Goal: Task Accomplishment & Management: Complete application form

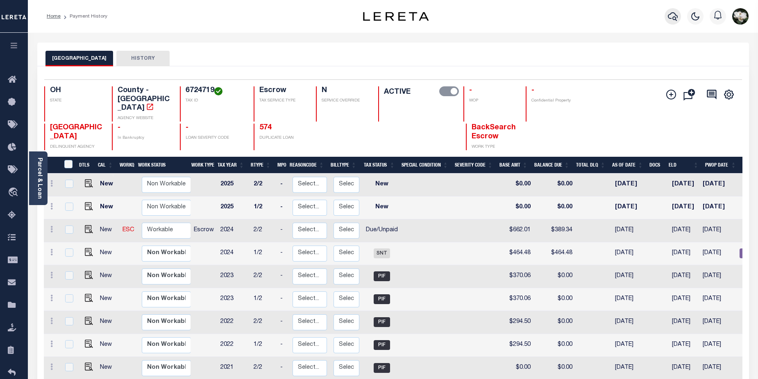
click at [674, 16] on icon "button" at bounding box center [673, 16] width 10 height 10
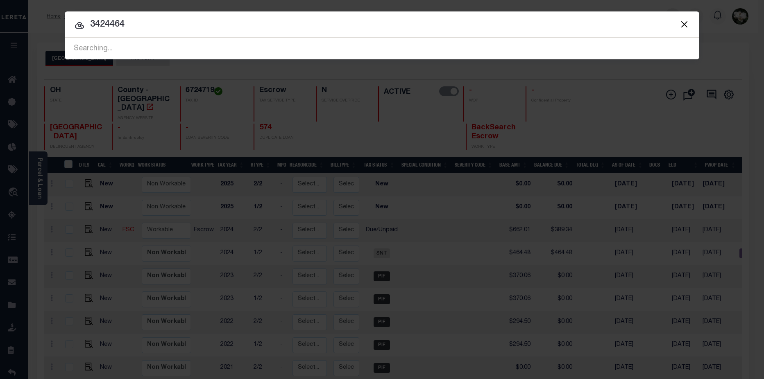
type input "3424464"
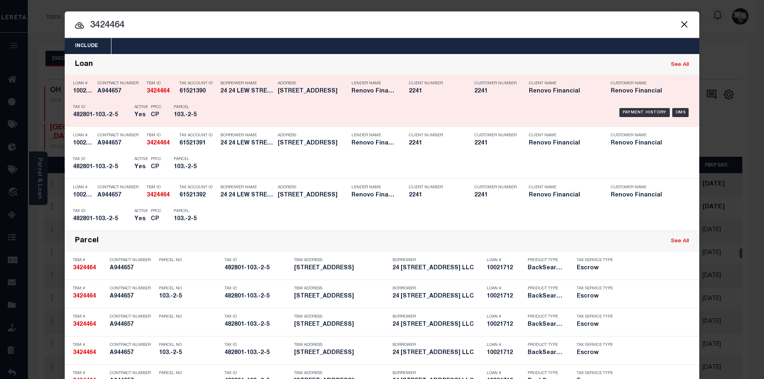
click at [391, 100] on div "Lender Name Renovo Financial" at bounding box center [374, 89] width 45 height 24
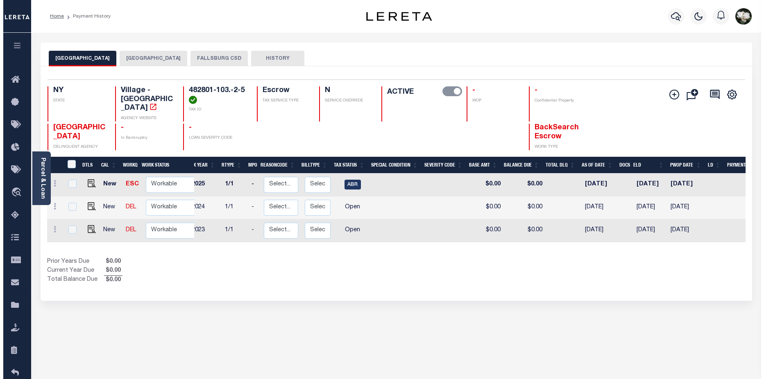
scroll to position [0, 23]
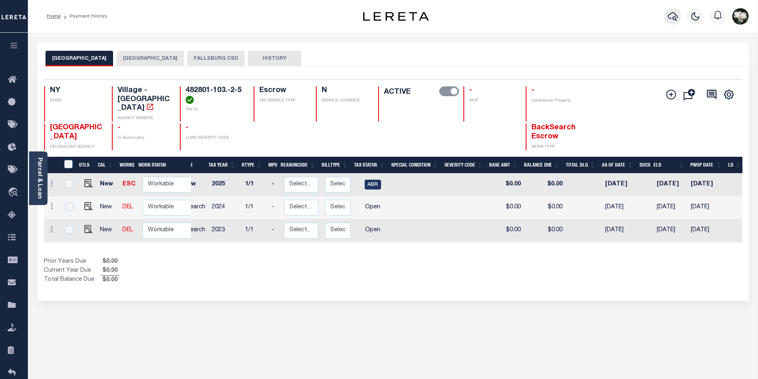
click at [668, 16] on button "button" at bounding box center [673, 16] width 16 height 16
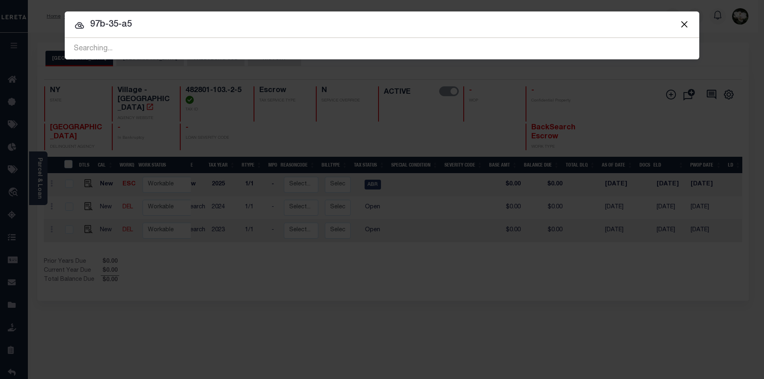
type input "97b-35-a5"
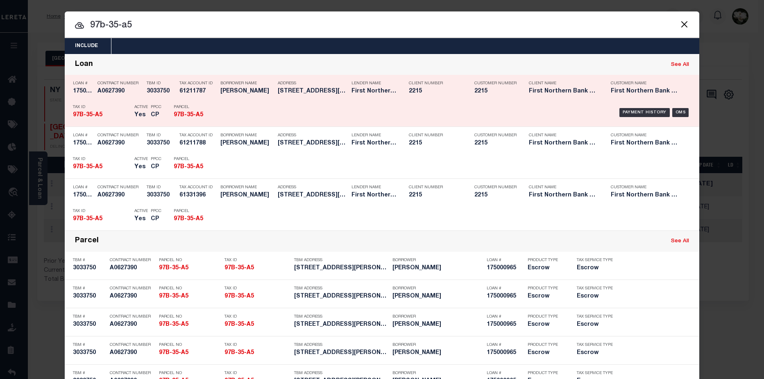
click at [446, 102] on div "Payment History OMS" at bounding box center [457, 113] width 468 height 24
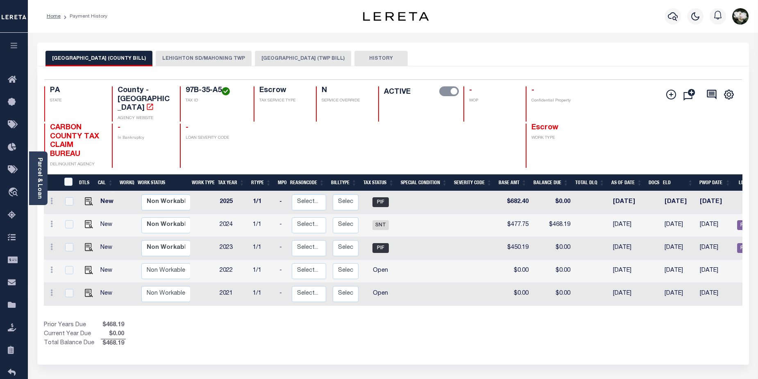
click at [195, 59] on button "LEHIGHTON SD/MAHONING TWP" at bounding box center [204, 59] width 96 height 16
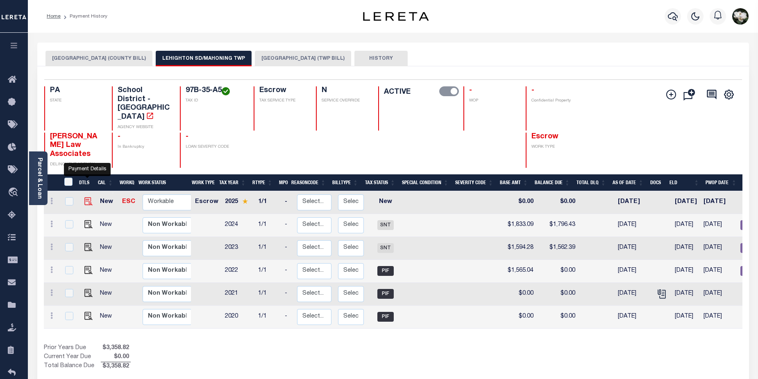
click at [86, 198] on img "" at bounding box center [88, 202] width 8 height 8
checkbox input "true"
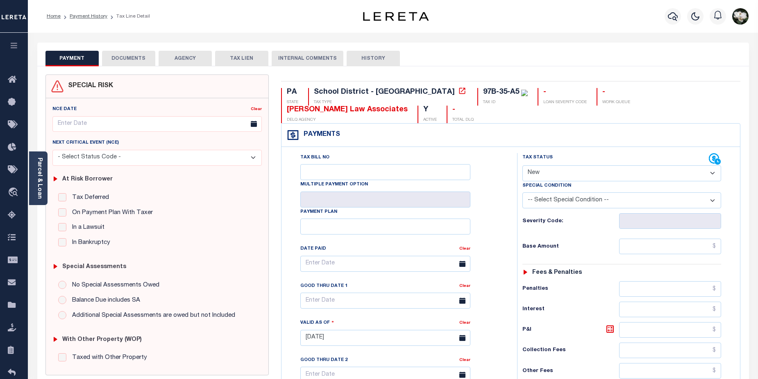
click at [712, 166] on select "- Select Status Code - Open Due/Unpaid Paid Incomplete No Tax Due Internal Refu…" at bounding box center [621, 174] width 199 height 16
select select "DUE"
click at [522, 166] on select "- Select Status Code - Open Due/Unpaid Paid Incomplete No Tax Due Internal Refu…" at bounding box center [621, 174] width 199 height 16
type input "[DATE]"
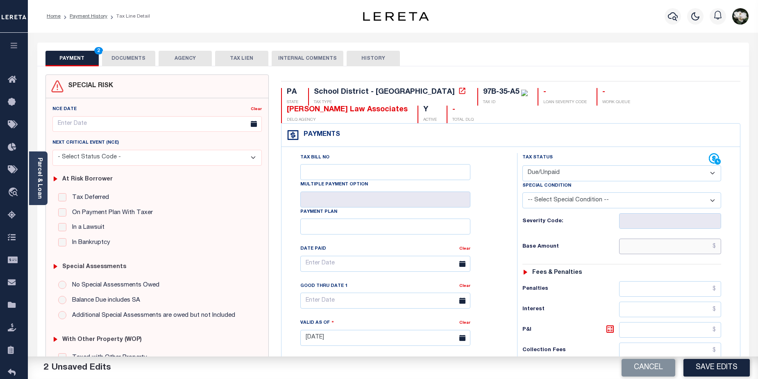
click at [671, 239] on input "text" at bounding box center [670, 247] width 102 height 16
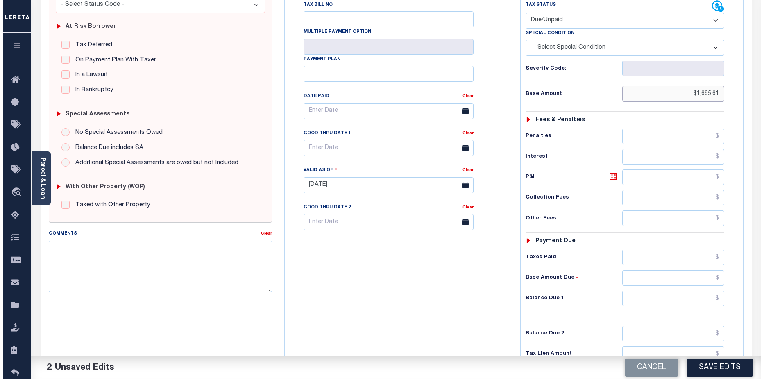
scroll to position [175, 0]
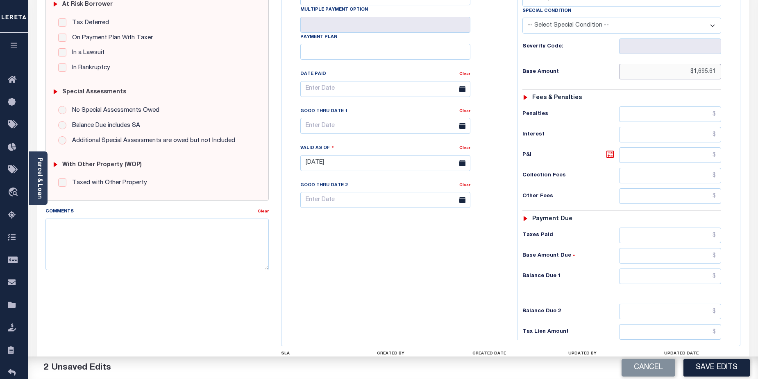
type input "$1,695.61"
drag, startPoint x: 678, startPoint y: 259, endPoint x: 665, endPoint y: 255, distance: 12.8
click at [678, 269] on input "text" at bounding box center [670, 277] width 102 height 16
type input "$1,695.61"
click at [674, 304] on input "text" at bounding box center [670, 312] width 102 height 16
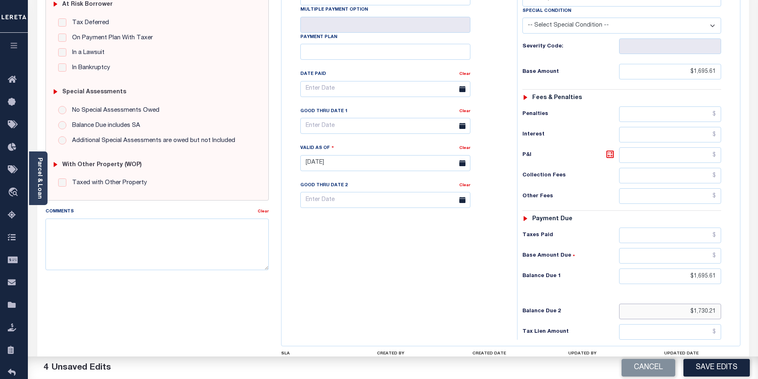
type input "$1,730.21"
click at [336, 118] on input "text" at bounding box center [385, 126] width 170 height 16
click at [421, 130] on icon at bounding box center [419, 129] width 3 height 5
select select "8"
click at [350, 219] on span "30" at bounding box center [346, 220] width 16 height 16
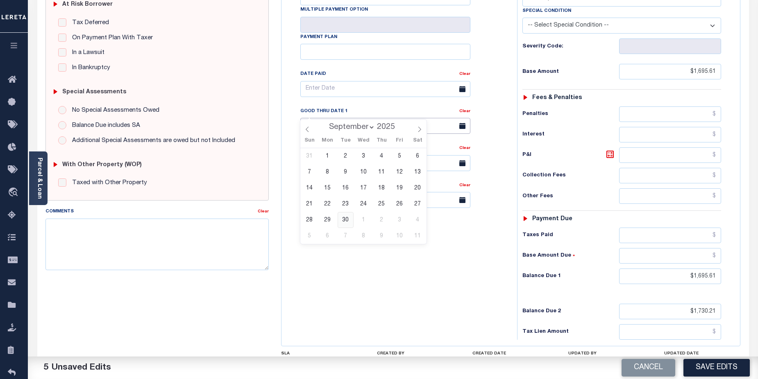
type input "09/30/2025"
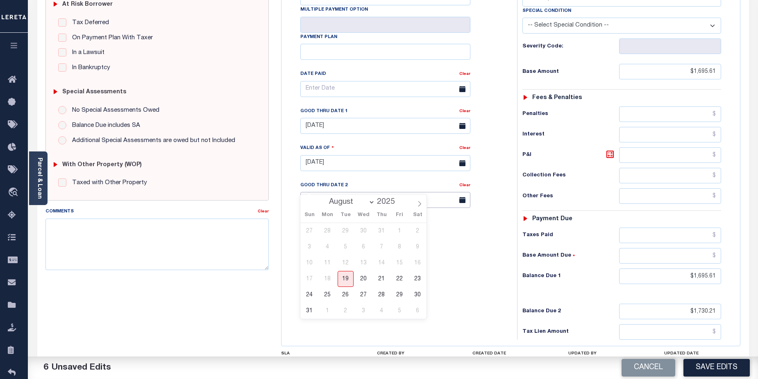
click at [349, 192] on input "text" at bounding box center [385, 200] width 170 height 16
click at [372, 202] on select "August September October November December" at bounding box center [350, 202] width 50 height 8
select select "10"
click at [326, 198] on select "August September October November December" at bounding box center [350, 202] width 50 height 8
drag, startPoint x: 310, startPoint y: 312, endPoint x: 519, endPoint y: 328, distance: 210.0
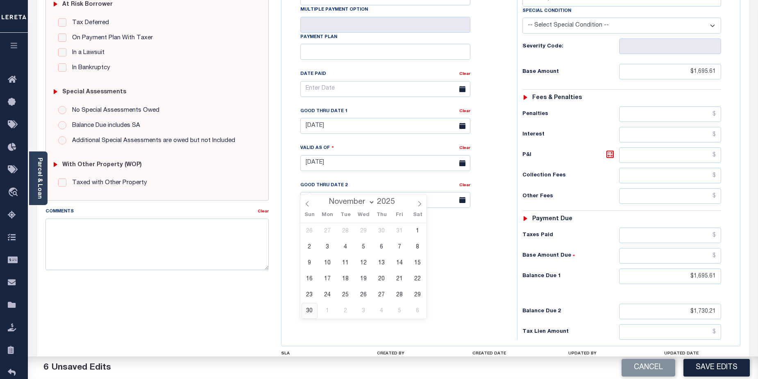
click at [310, 312] on span "30" at bounding box center [310, 311] width 16 height 16
type input "11/30/2025"
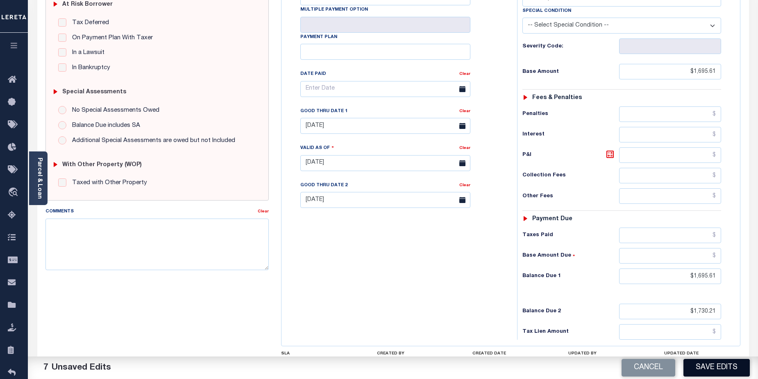
click at [721, 372] on button "Save Edits" at bounding box center [716, 368] width 66 height 18
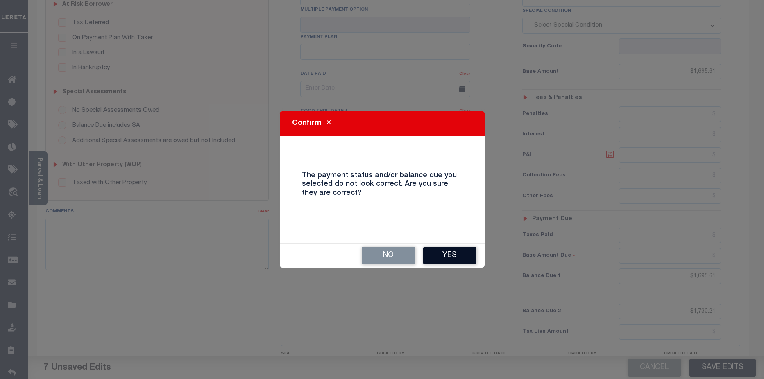
click at [458, 261] on button "Yes" at bounding box center [449, 256] width 53 height 18
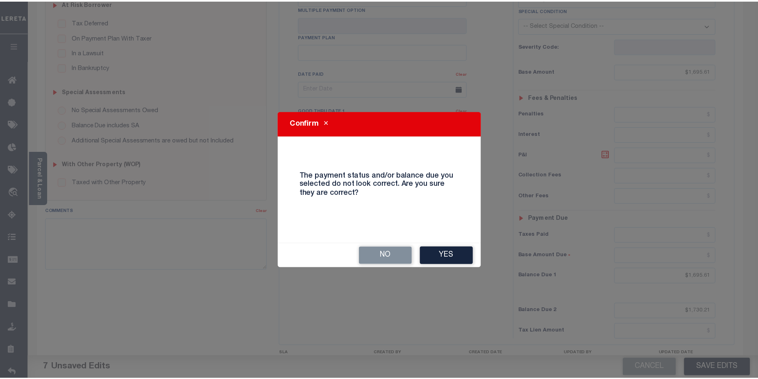
scroll to position [183, 0]
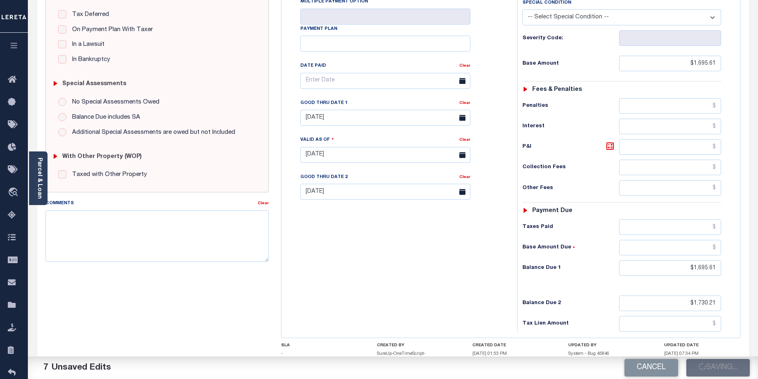
checkbox input "false"
type input "$1,695.61"
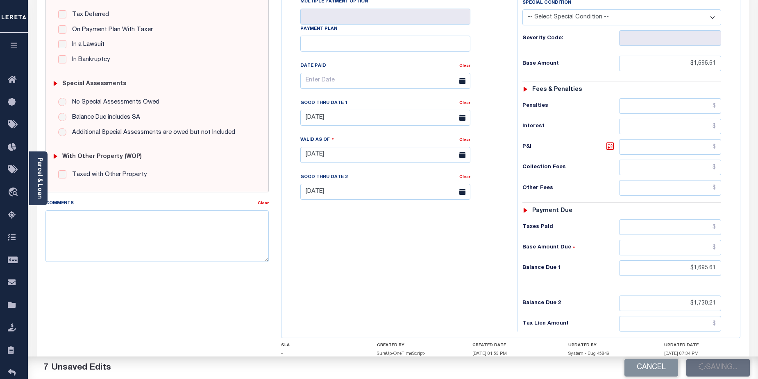
type input "$1,695.61"
type input "$1,730.21"
